Goal: Transaction & Acquisition: Obtain resource

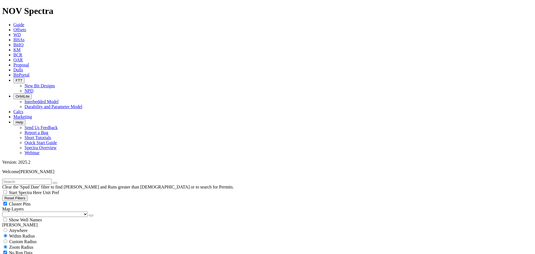
scroll to position [4212, 0]
select select
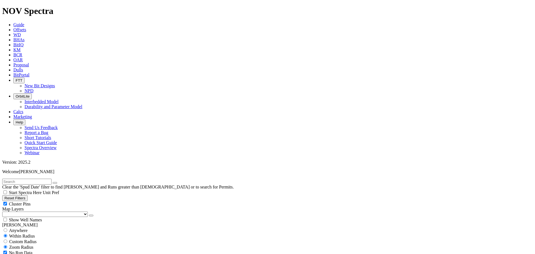
select select "11"
checkbox input "false"
select select "? number:11 ?"
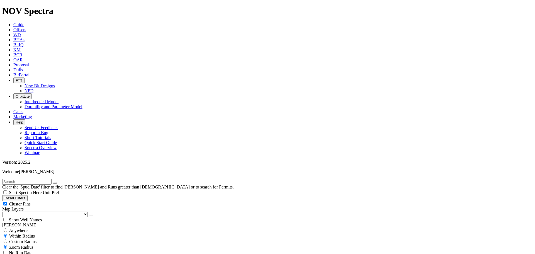
scroll to position [3469, 0]
